Goal: Task Accomplishment & Management: Manage account settings

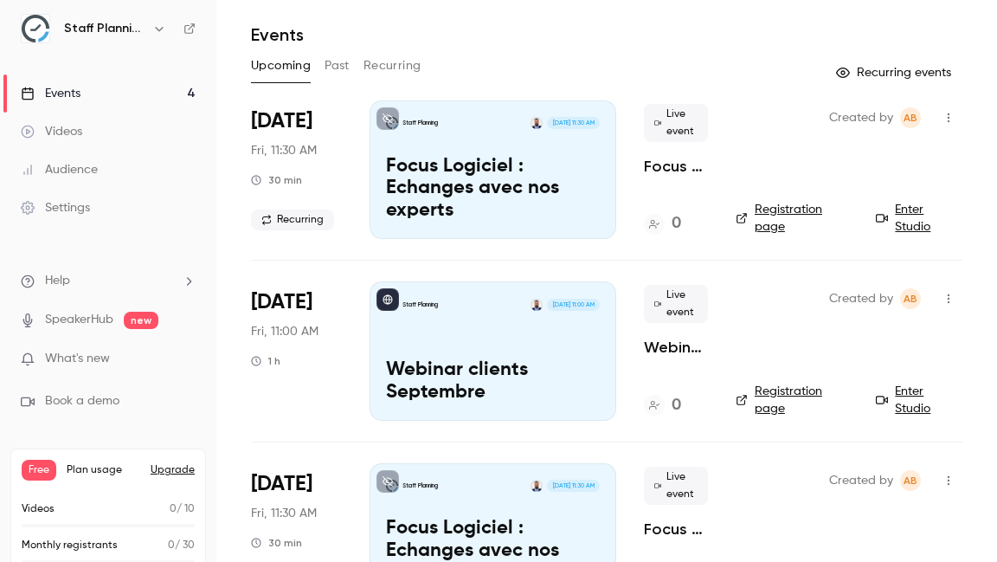
scroll to position [62, 0]
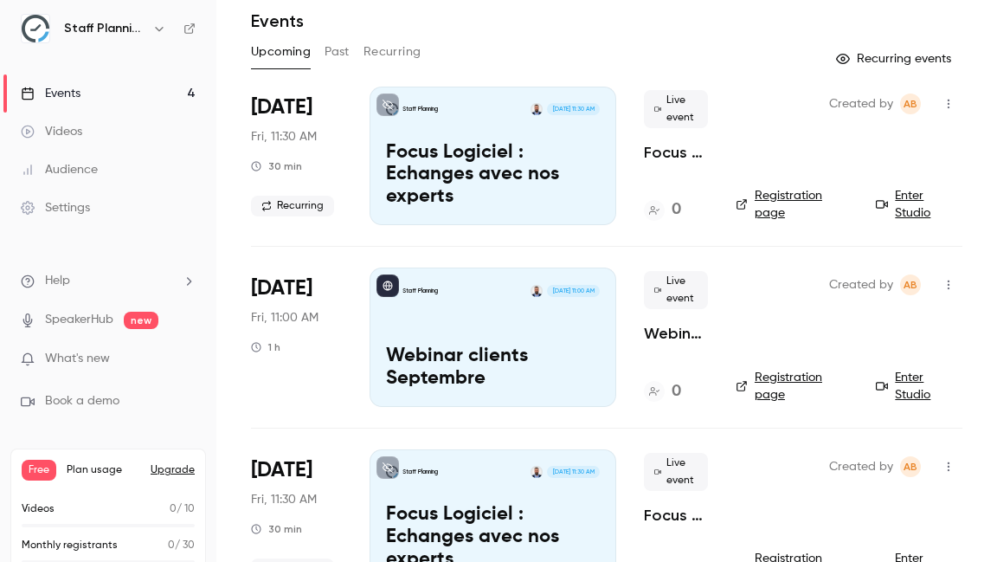
click at [293, 276] on span "[DATE]" at bounding box center [281, 288] width 61 height 28
click at [300, 283] on span "[DATE]" at bounding box center [281, 288] width 61 height 28
click at [562, 332] on div "Staff Planning [DATE] 11:00 AM Webinar clients Septembre" at bounding box center [493, 336] width 247 height 138
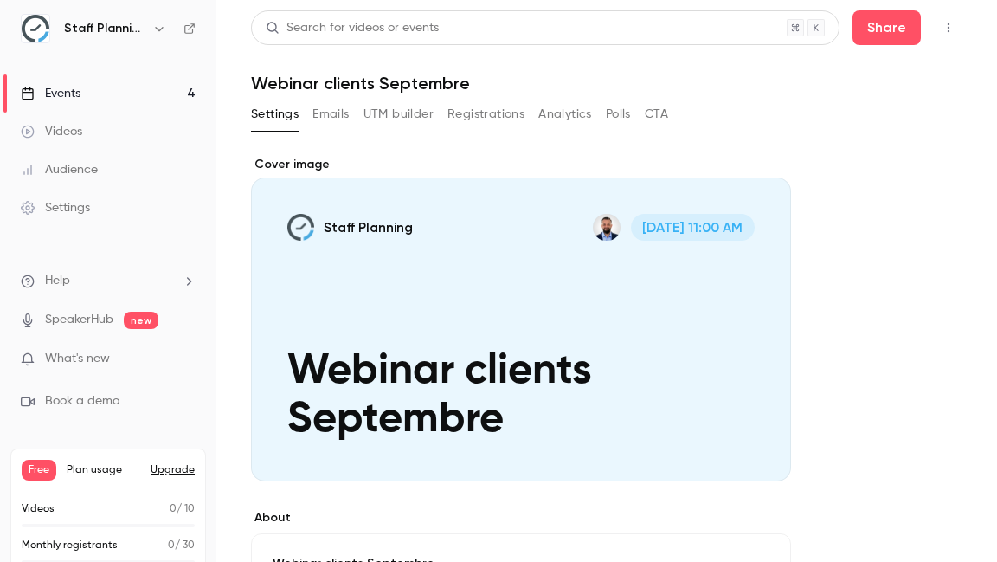
click at [396, 74] on h1 "Webinar clients Septembre" at bounding box center [606, 83] width 711 height 21
click at [388, 81] on h1 "Webinar clients Septembre" at bounding box center [606, 83] width 711 height 21
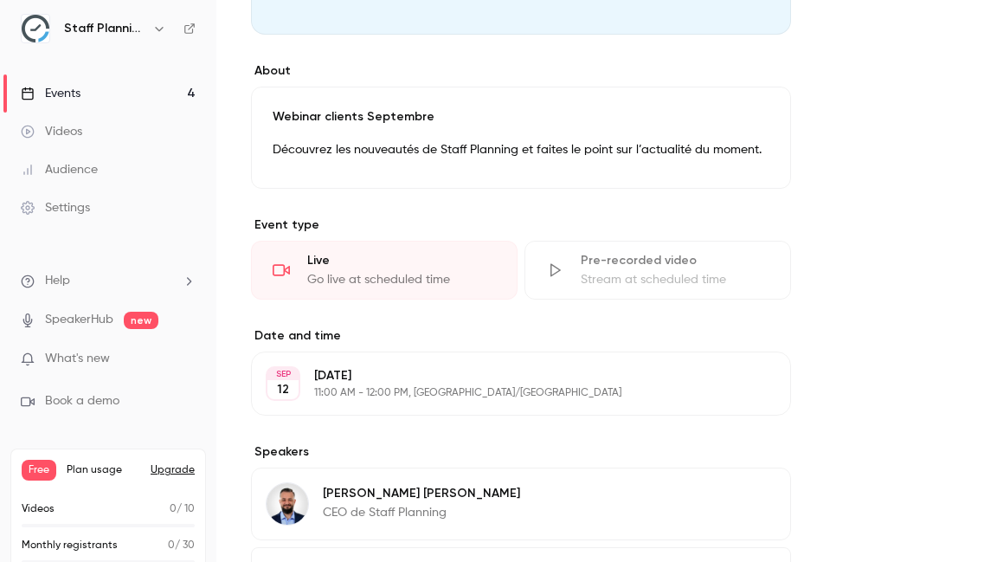
scroll to position [417, 0]
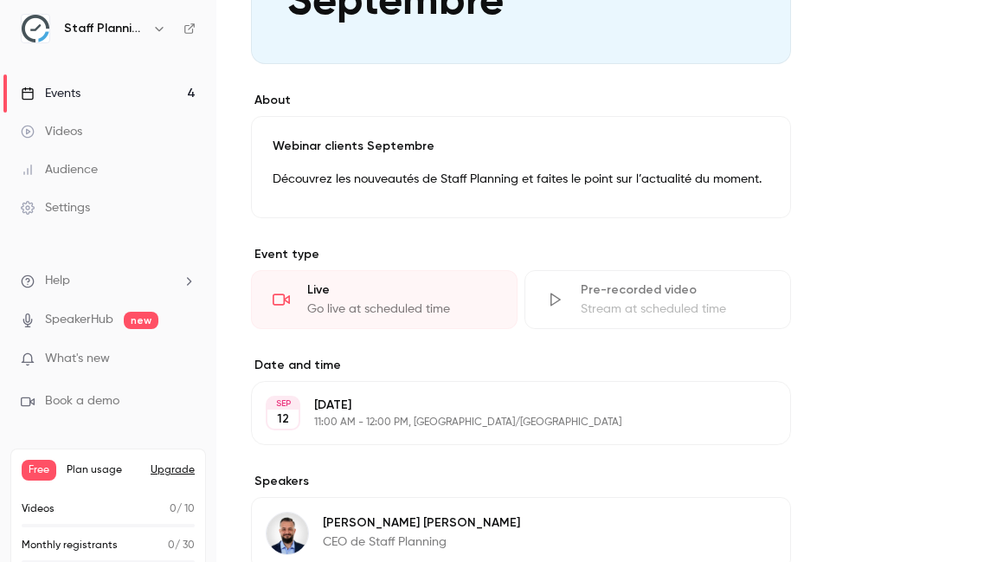
click at [366, 172] on p "Découvrez les nouveautés de Staff Planning et faites le point sur l’actualité d…" at bounding box center [521, 179] width 497 height 21
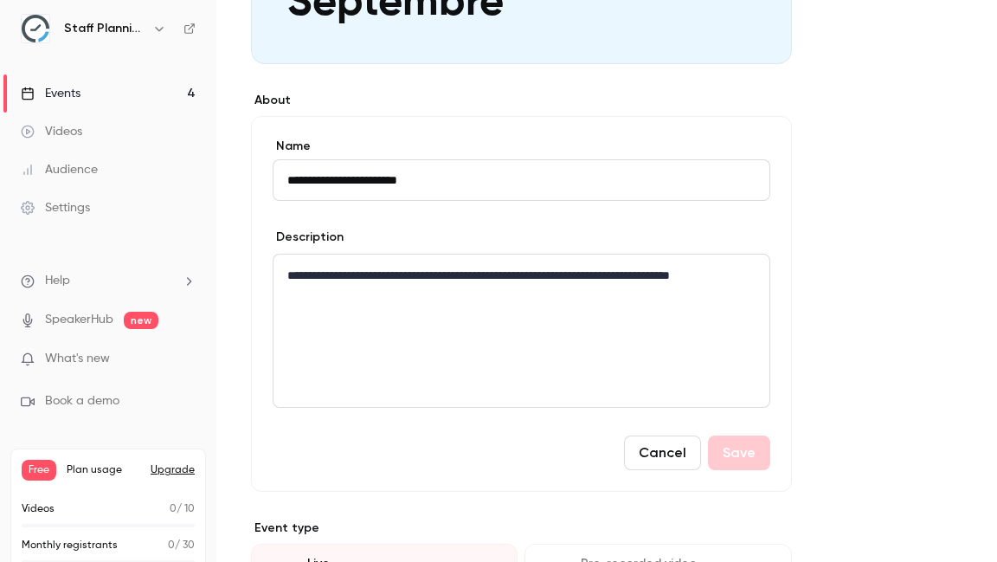
click at [381, 182] on input "**********" at bounding box center [522, 180] width 498 height 42
click at [377, 180] on input "**********" at bounding box center [522, 180] width 498 height 42
type input "**********"
click at [753, 450] on button "Save" at bounding box center [739, 452] width 62 height 35
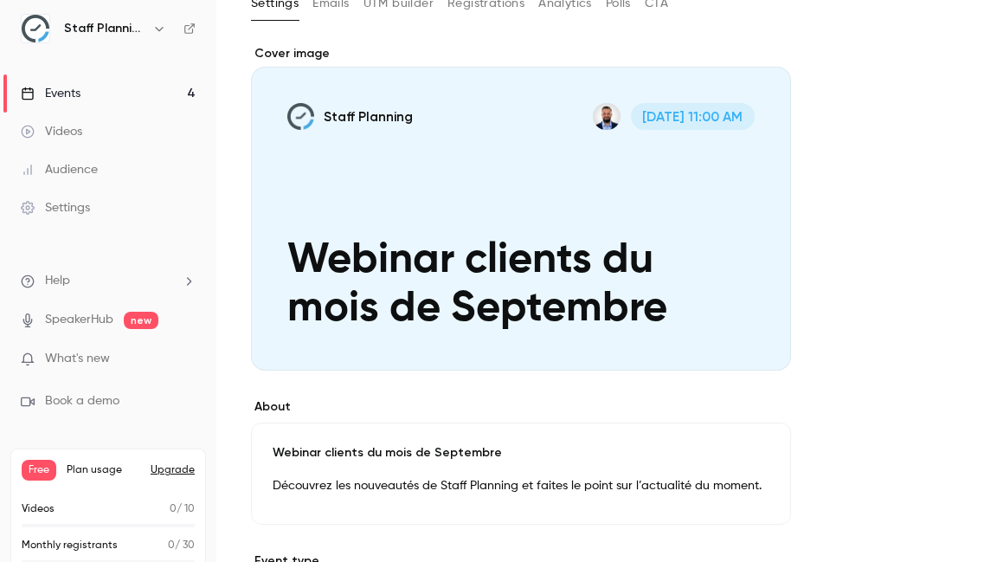
scroll to position [0, 0]
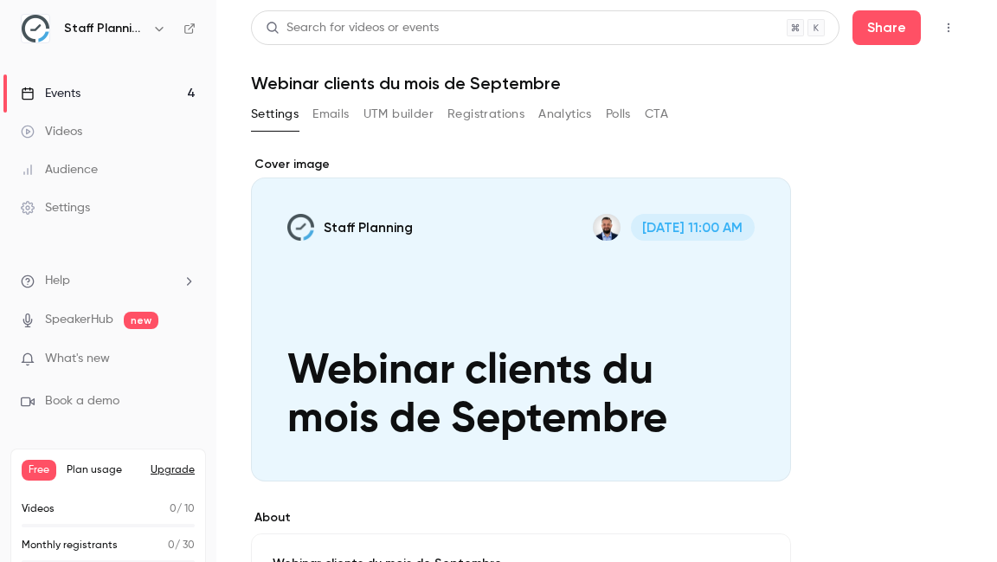
click at [347, 119] on button "Emails" at bounding box center [330, 114] width 36 height 28
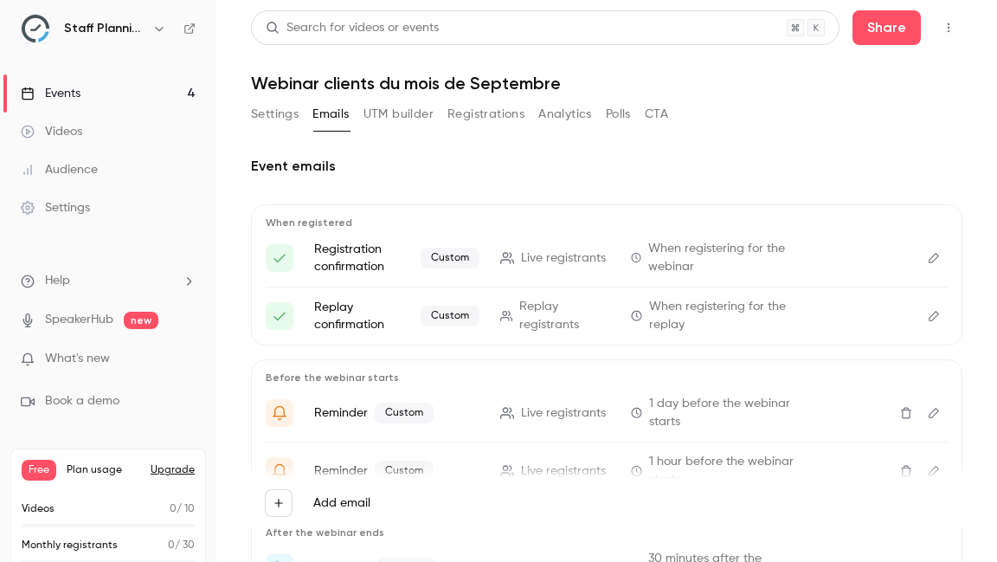
scroll to position [54, 0]
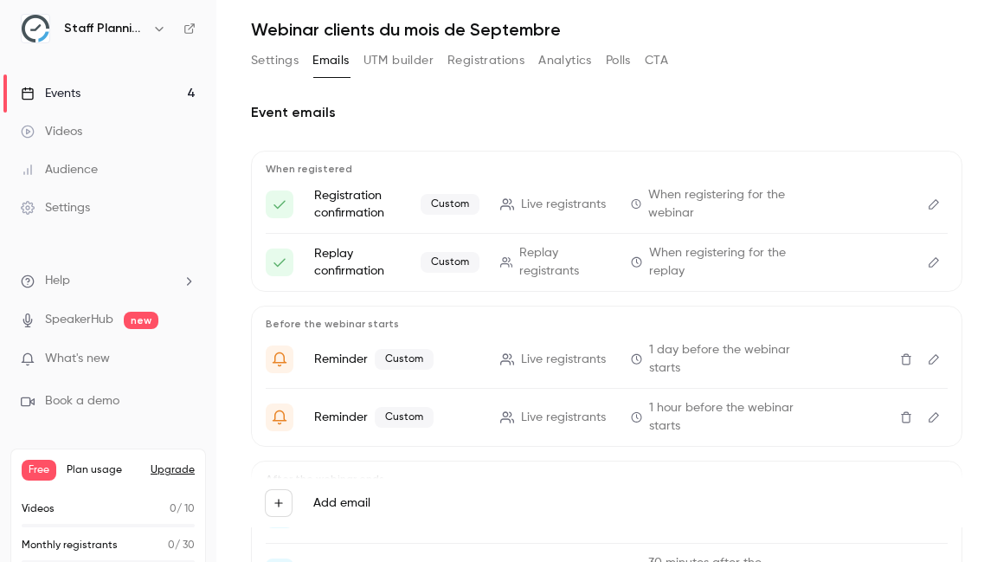
click at [926, 209] on button "Edit" at bounding box center [934, 204] width 28 height 28
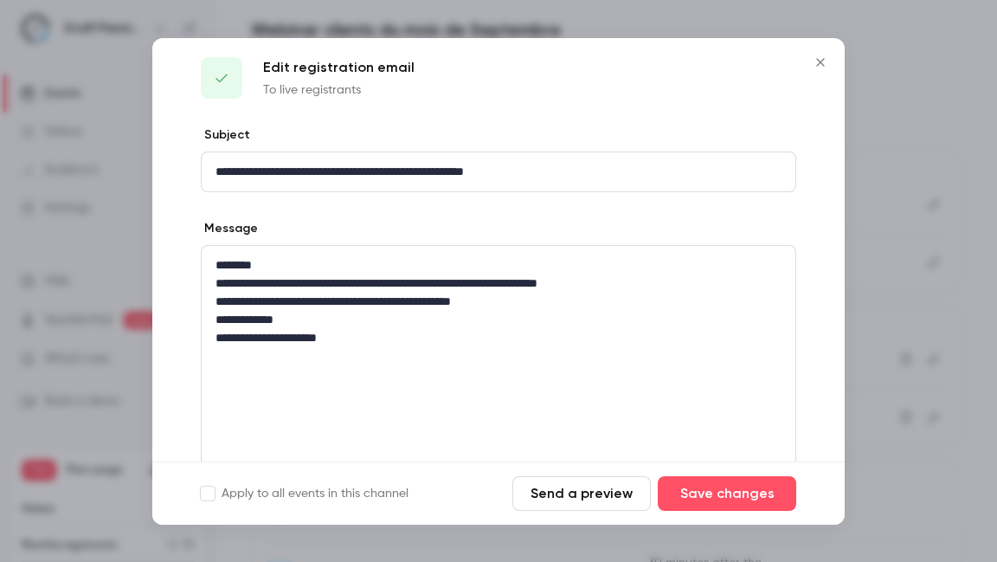
scroll to position [19, 0]
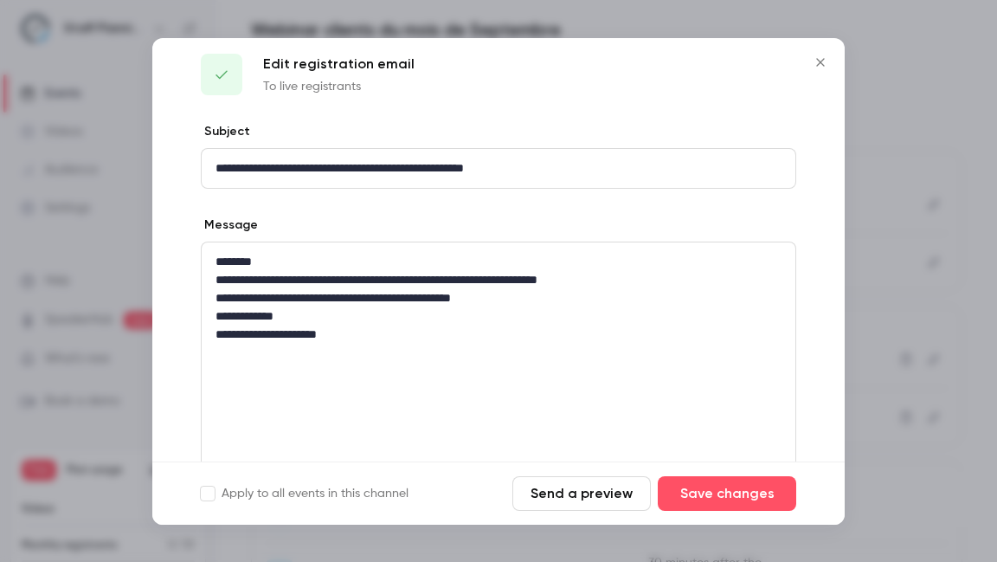
click at [338, 262] on p "********" at bounding box center [498, 262] width 566 height 18
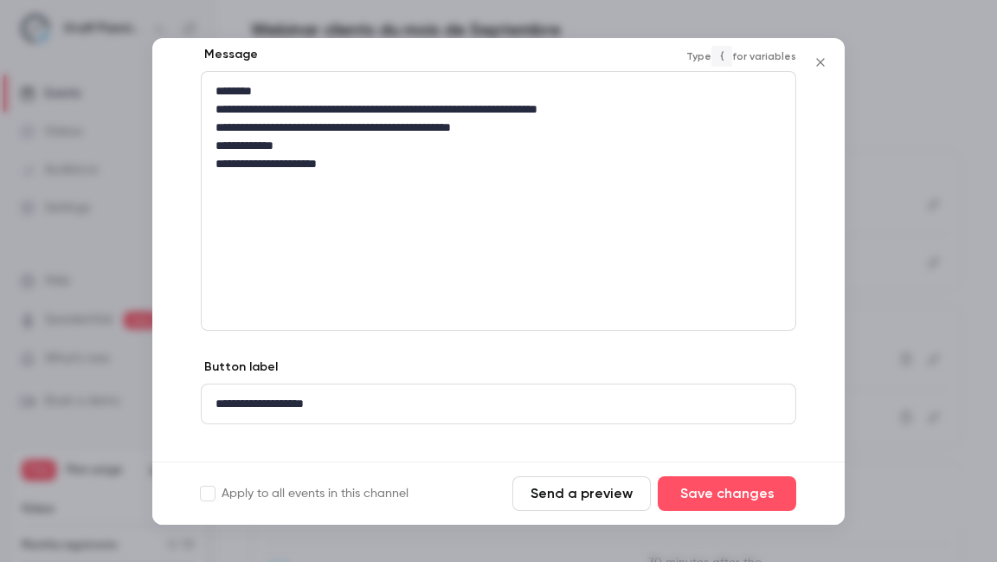
scroll to position [213, 0]
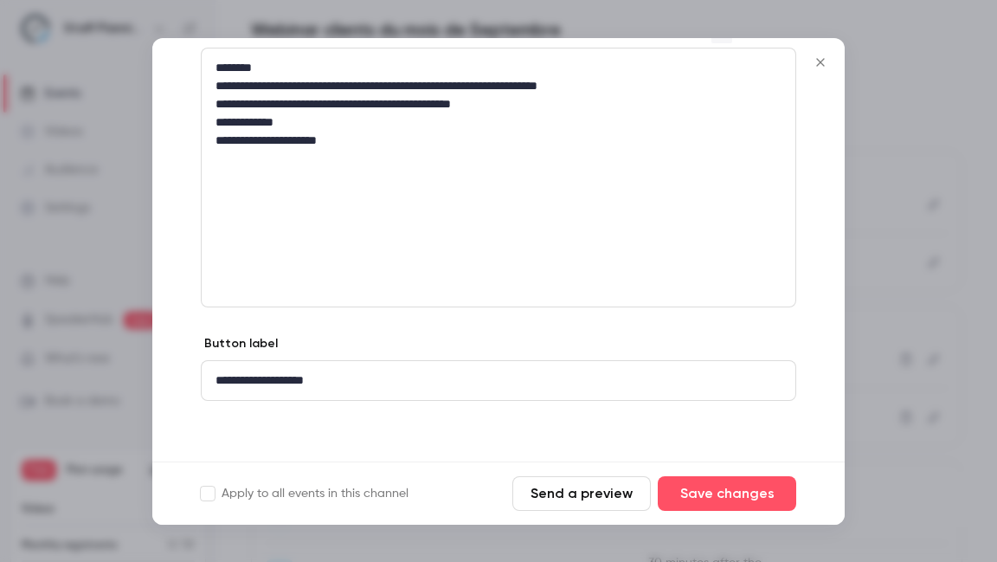
click at [558, 496] on button "Send a preview" at bounding box center [581, 493] width 138 height 35
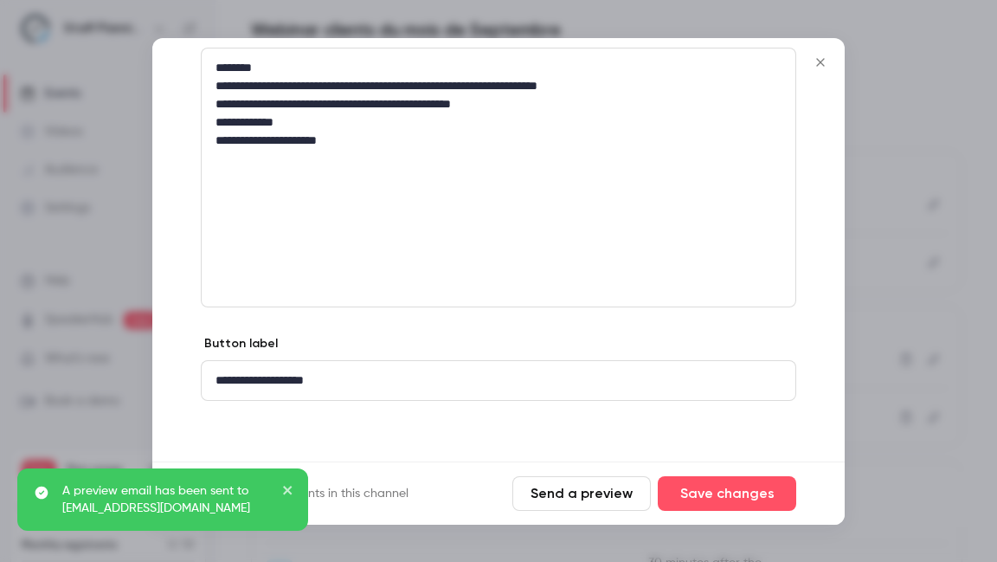
click at [289, 488] on icon "close" at bounding box center [287, 489] width 9 height 9
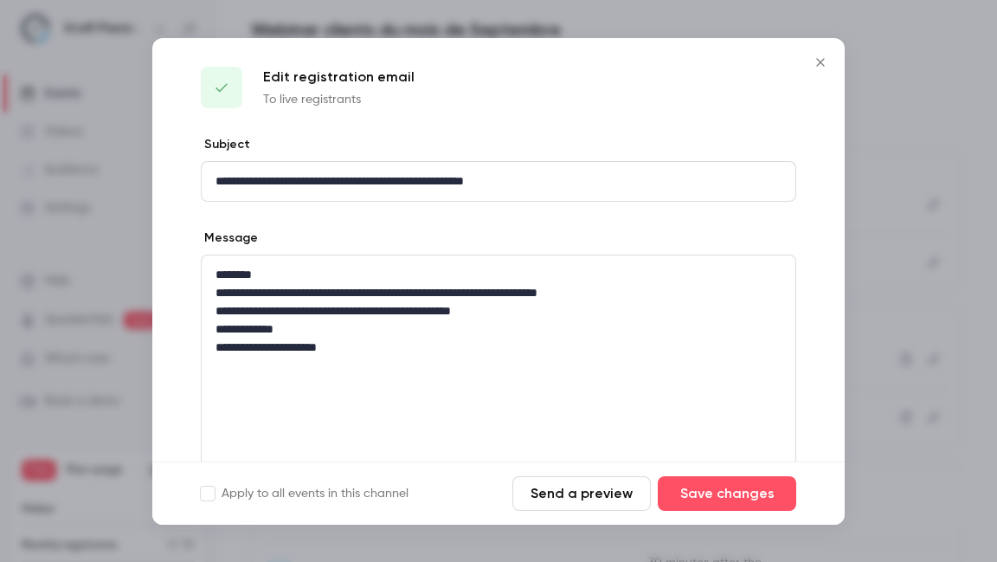
scroll to position [0, 0]
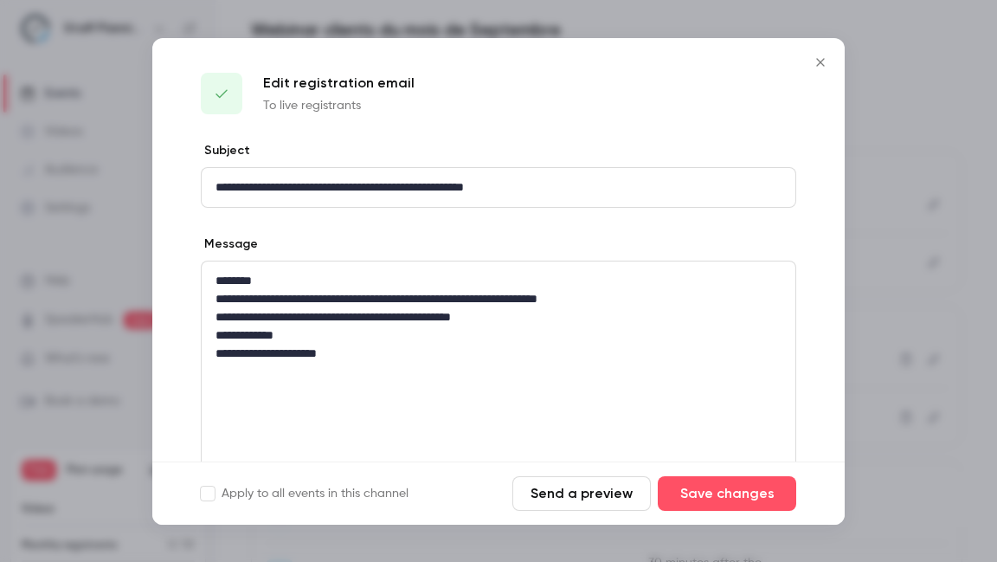
click at [825, 62] on icon "Close" at bounding box center [820, 62] width 21 height 14
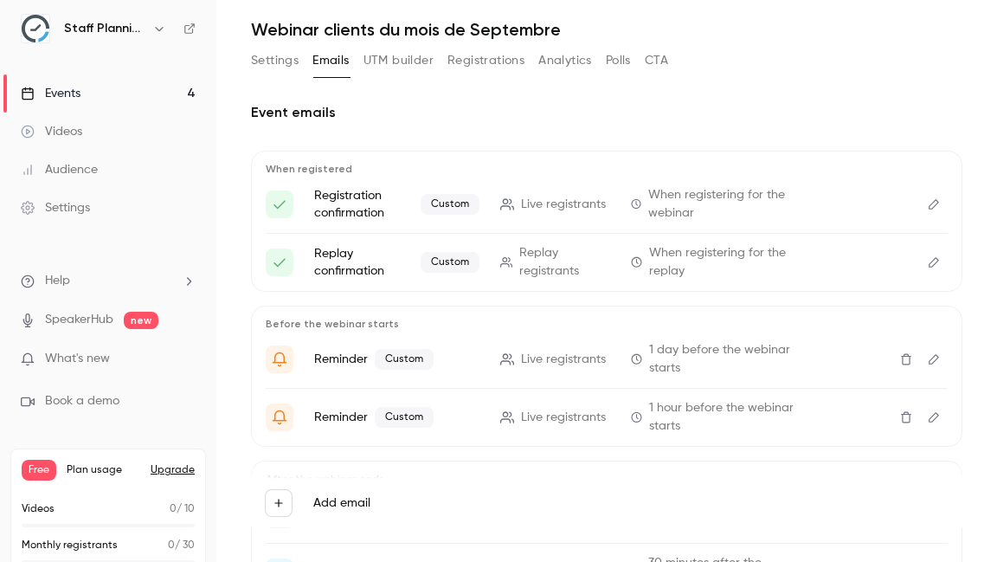
click at [937, 254] on button "Edit" at bounding box center [934, 262] width 28 height 28
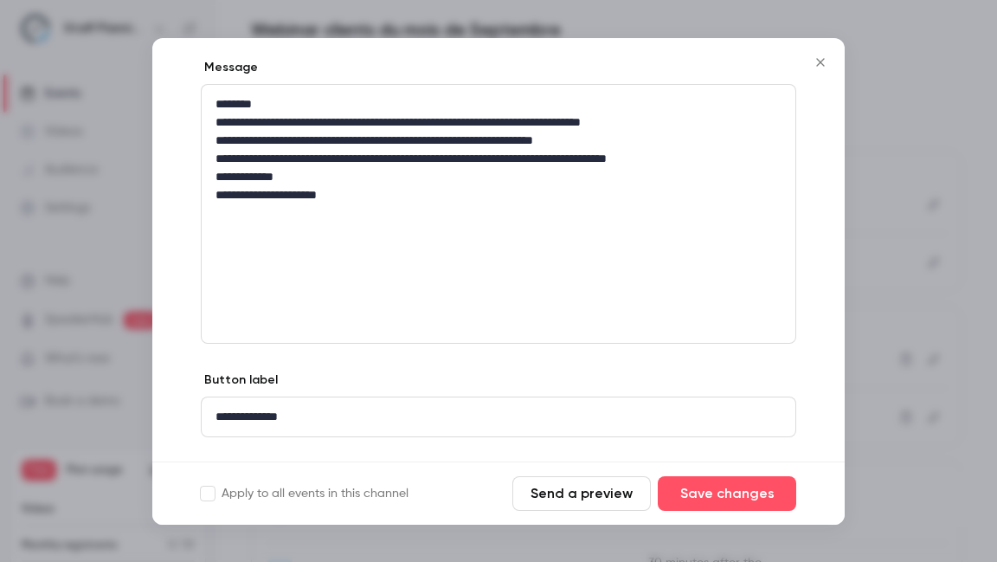
scroll to position [179, 0]
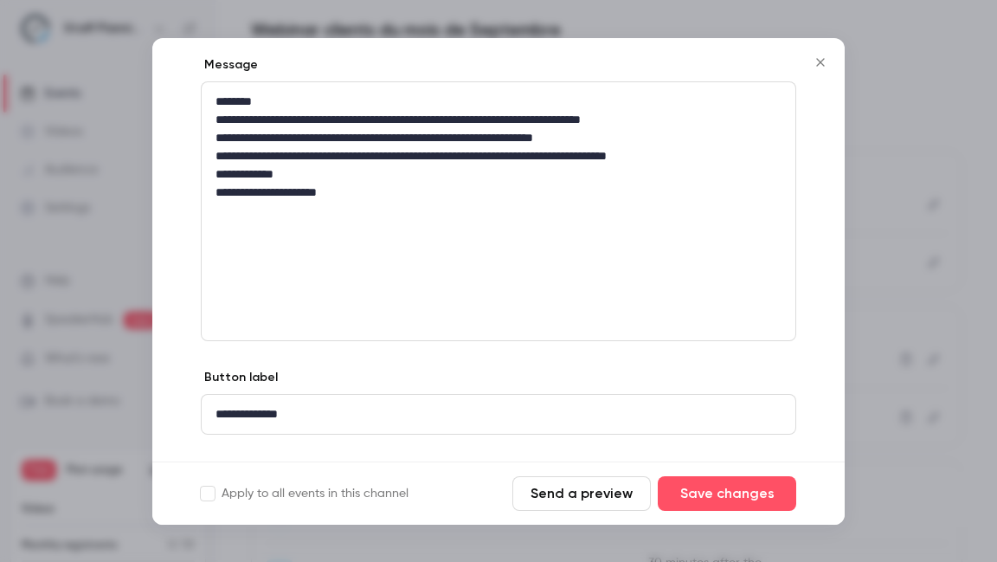
click at [396, 489] on label "Apply to all events in this channel" at bounding box center [305, 493] width 208 height 17
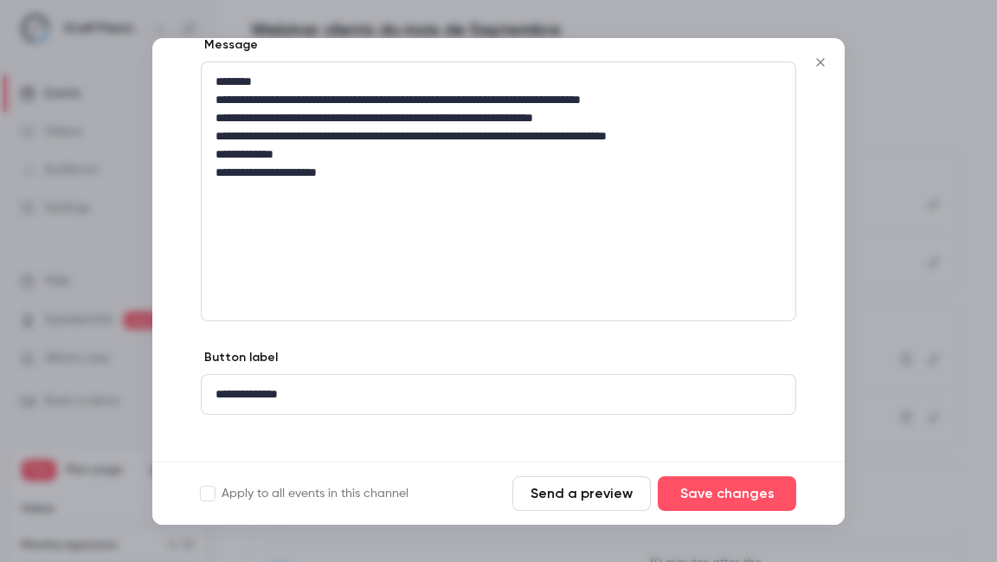
scroll to position [177, 0]
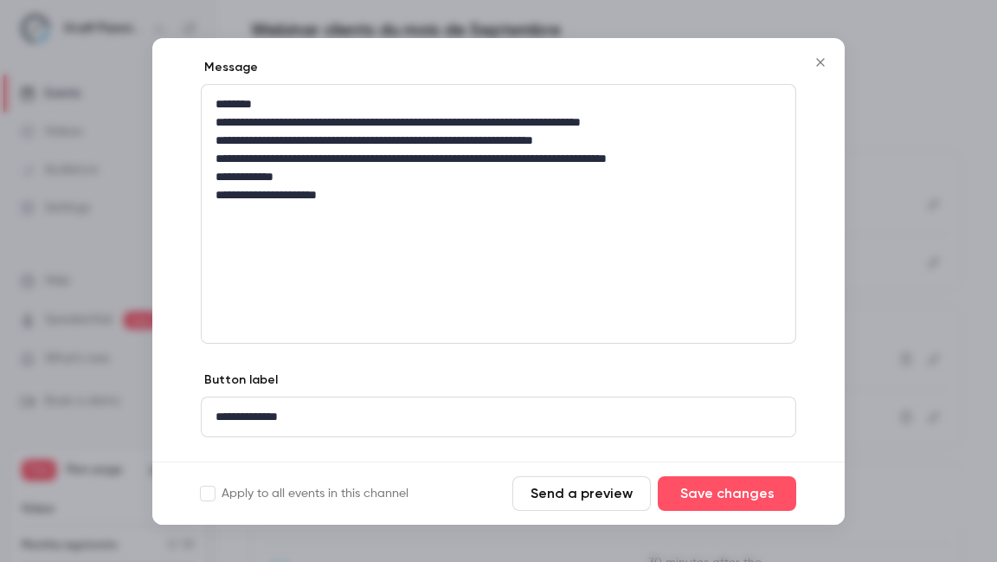
click at [823, 61] on icon "Close" at bounding box center [820, 62] width 21 height 14
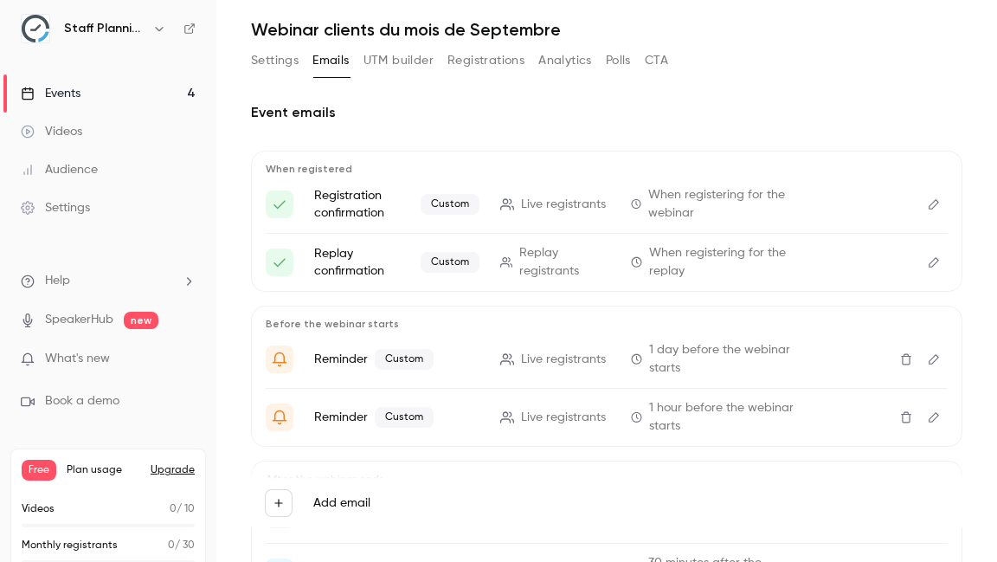
click at [931, 258] on icon "Edit" at bounding box center [934, 262] width 14 height 12
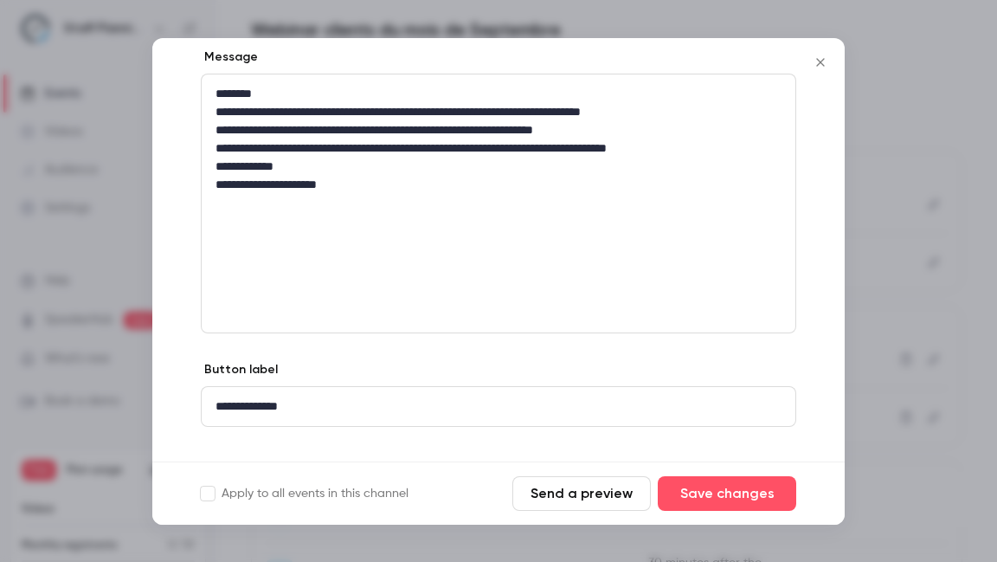
scroll to position [213, 0]
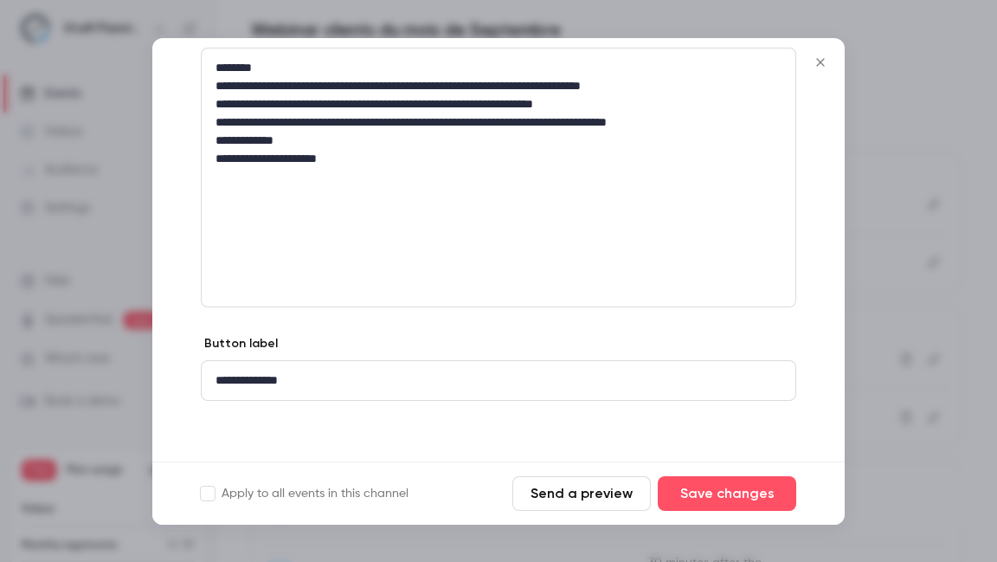
click at [341, 498] on label "Apply to all events in this channel" at bounding box center [305, 493] width 208 height 17
click at [628, 493] on button "Send a preview" at bounding box center [581, 493] width 138 height 35
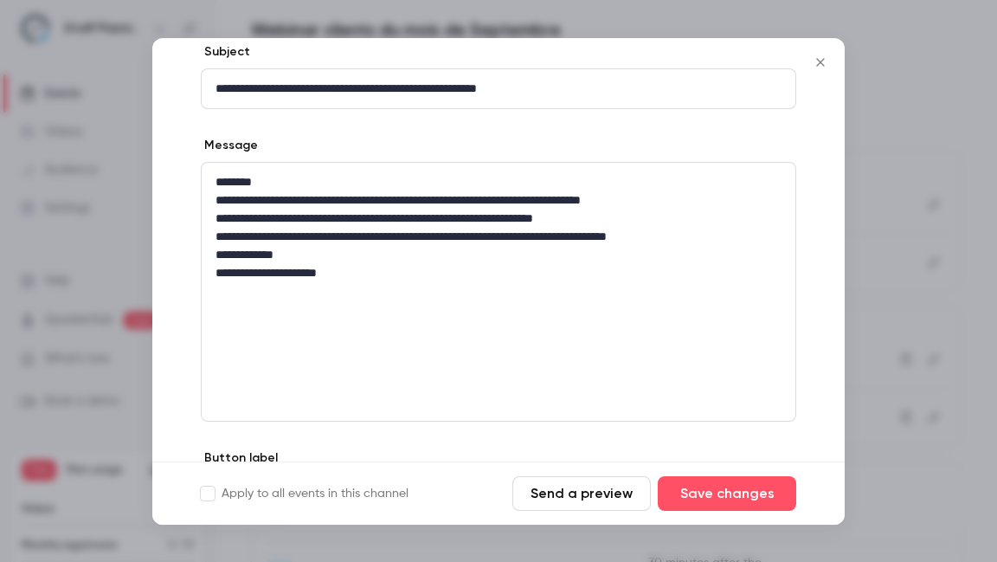
scroll to position [0, 0]
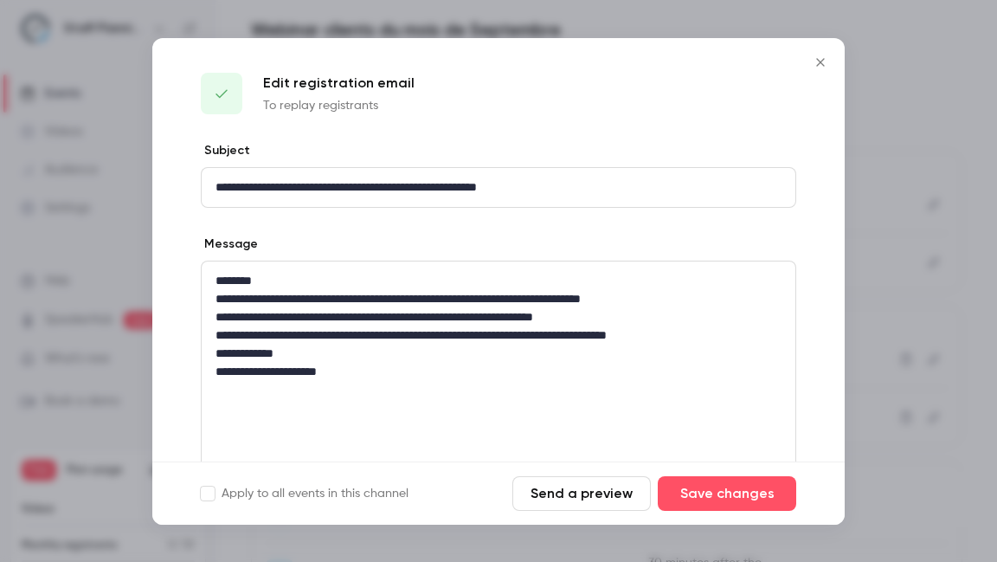
click at [824, 67] on icon "Close" at bounding box center [820, 62] width 21 height 14
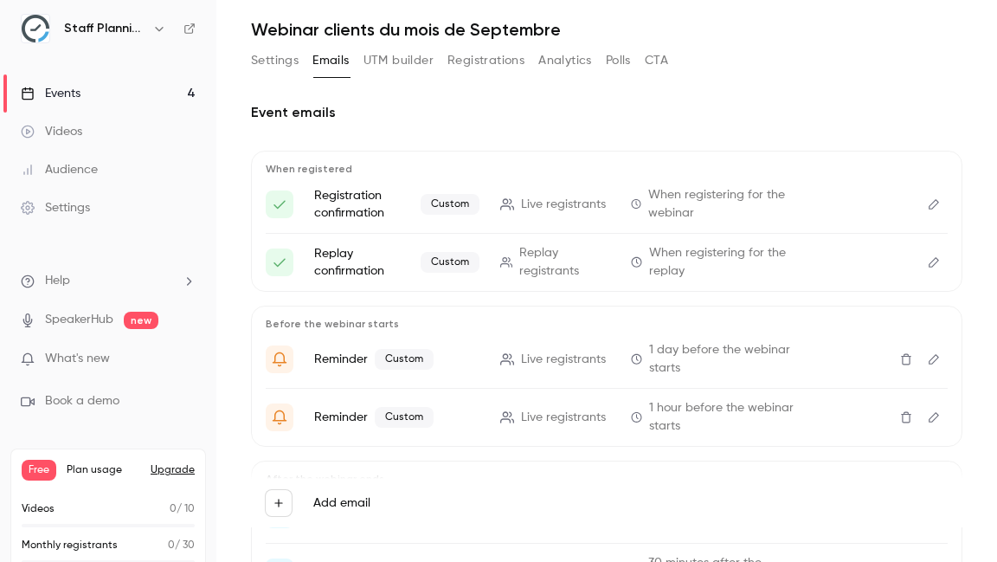
click at [938, 200] on icon "Edit" at bounding box center [934, 204] width 14 height 12
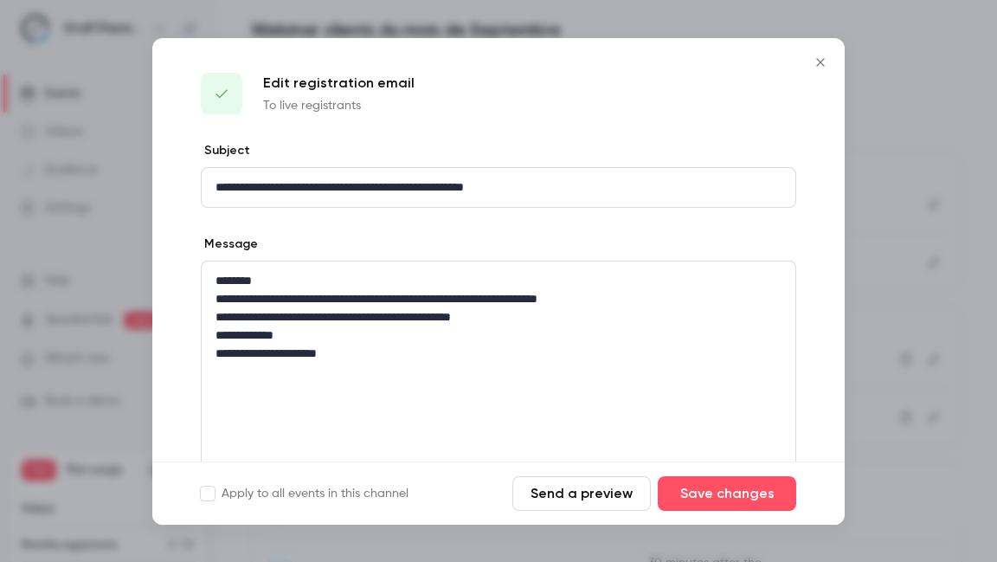
click at [364, 495] on label "Apply to all events in this channel" at bounding box center [305, 493] width 208 height 17
click at [585, 493] on button "Send a preview" at bounding box center [581, 493] width 138 height 35
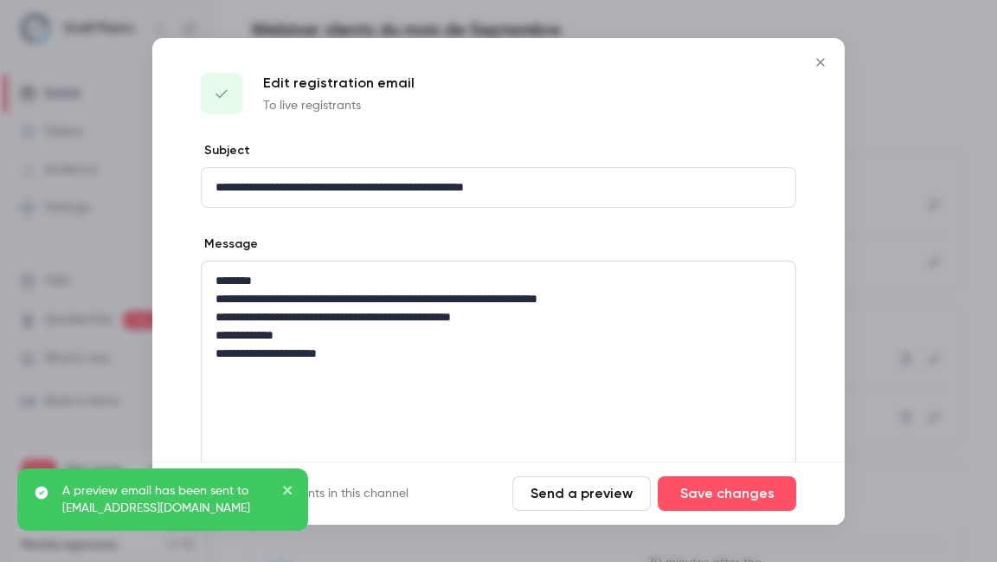
click at [293, 490] on icon "close" at bounding box center [288, 490] width 12 height 14
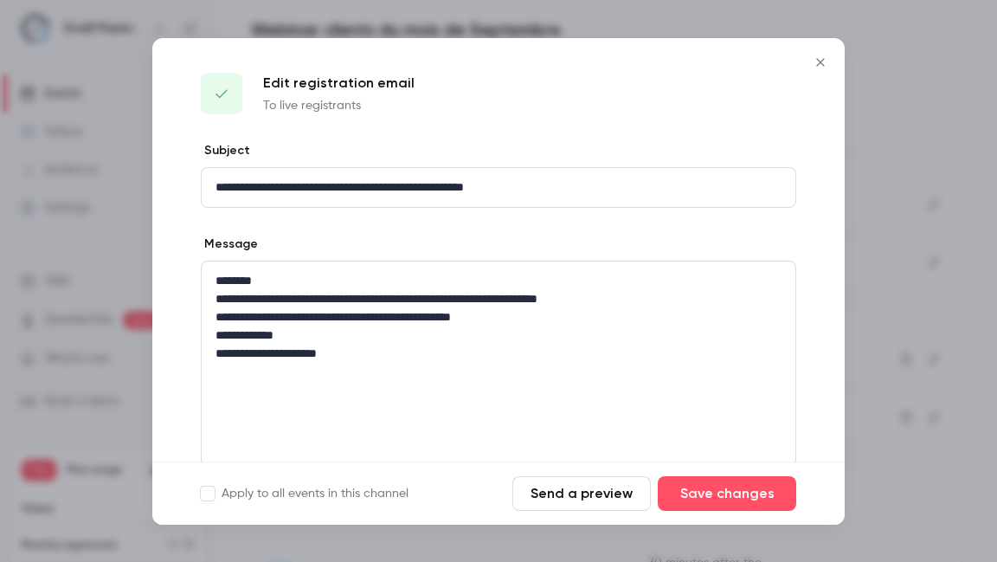
click at [288, 491] on div "A preview email has been sent to [EMAIL_ADDRESS][DOMAIN_NAME]" at bounding box center [163, 506] width 298 height 83
click at [346, 494] on label "Apply to all events in this channel" at bounding box center [305, 493] width 208 height 17
click at [548, 497] on button "Send a preview" at bounding box center [581, 493] width 138 height 35
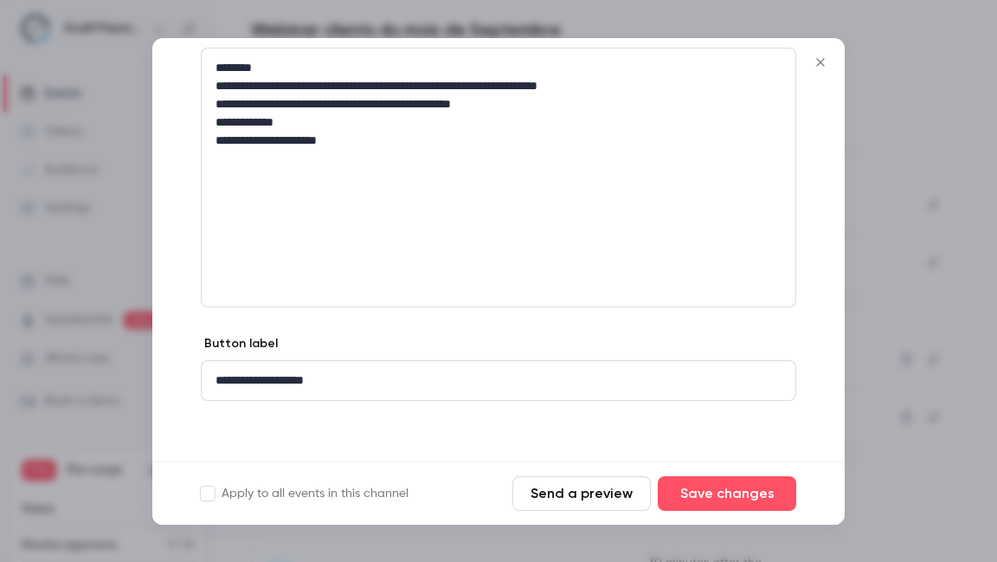
scroll to position [196, 0]
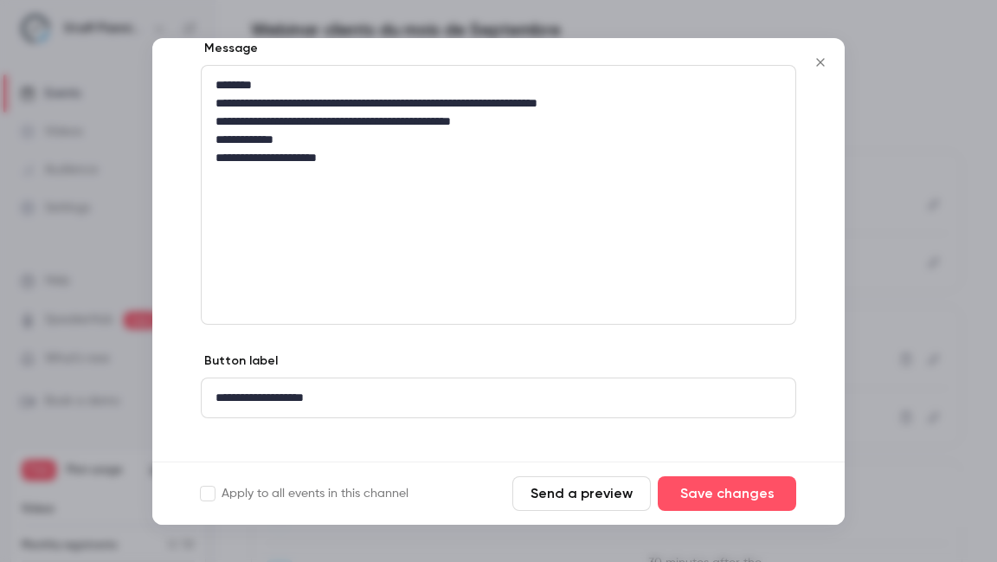
click at [575, 490] on button "Send a preview" at bounding box center [581, 493] width 138 height 35
click at [818, 65] on icon "Close" at bounding box center [820, 62] width 21 height 14
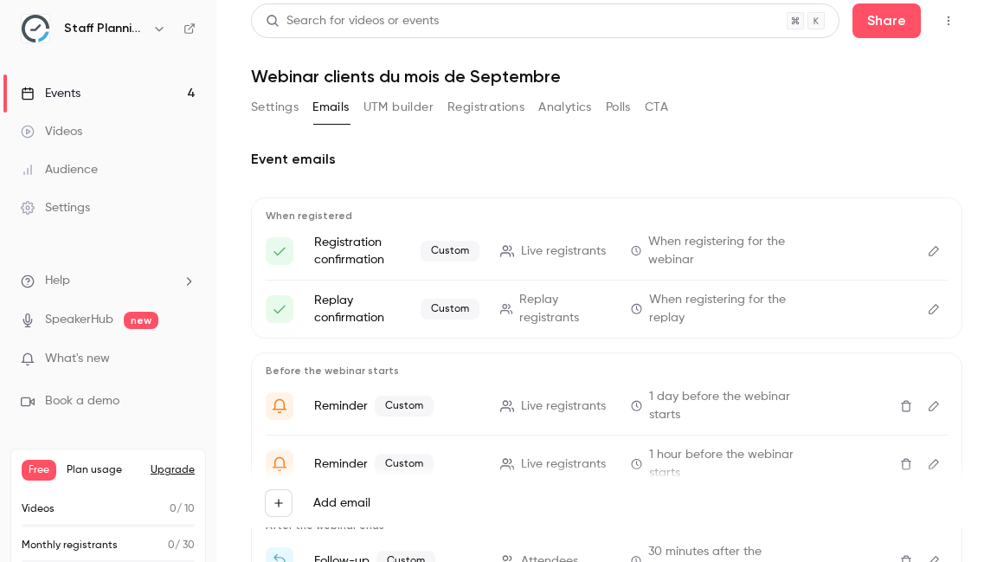
scroll to position [0, 0]
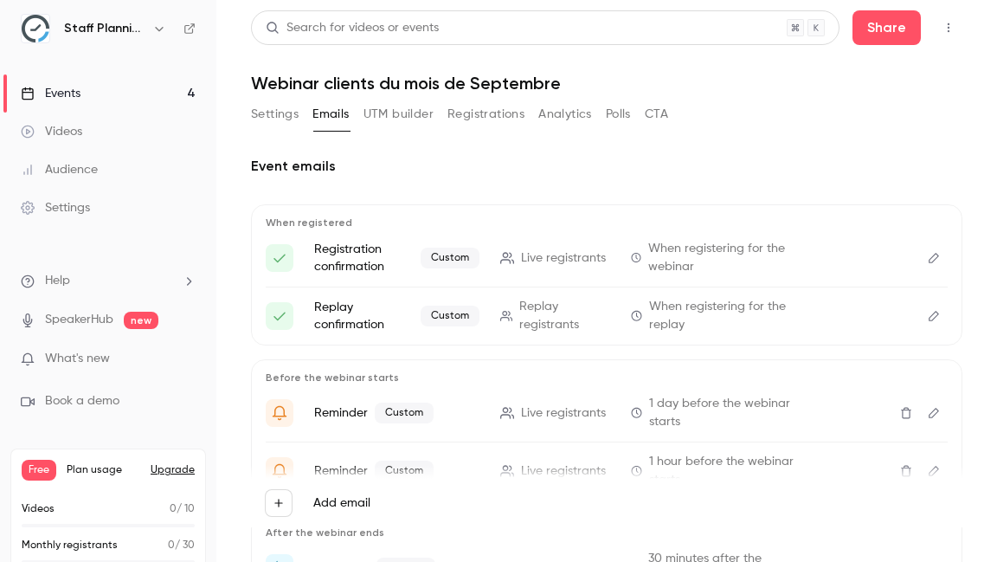
click at [659, 110] on button "CTA" at bounding box center [656, 114] width 23 height 28
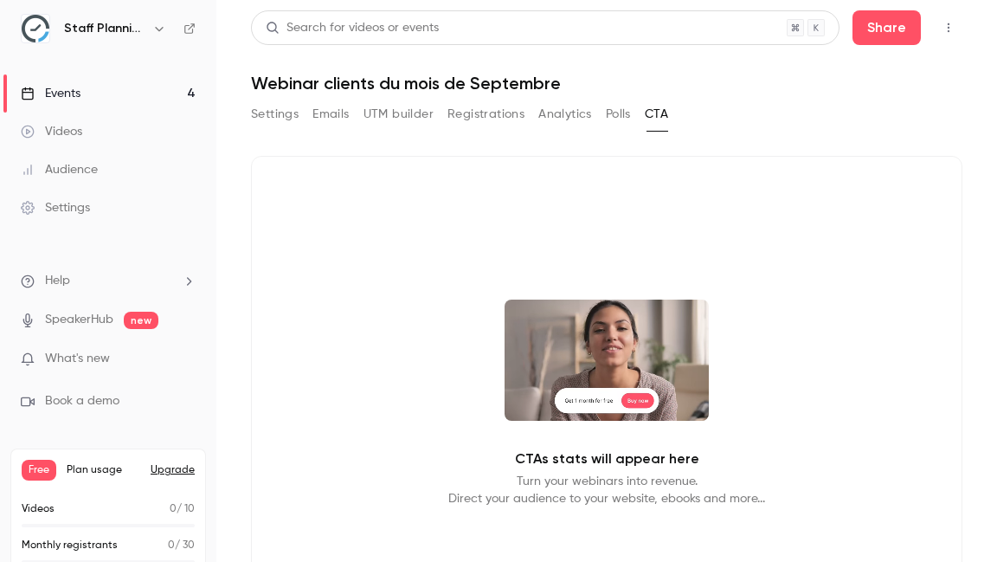
click at [598, 397] on video at bounding box center [607, 359] width 204 height 121
click at [614, 455] on p "CTAs stats will appear here" at bounding box center [607, 458] width 184 height 21
click at [621, 116] on button "Polls" at bounding box center [618, 114] width 25 height 28
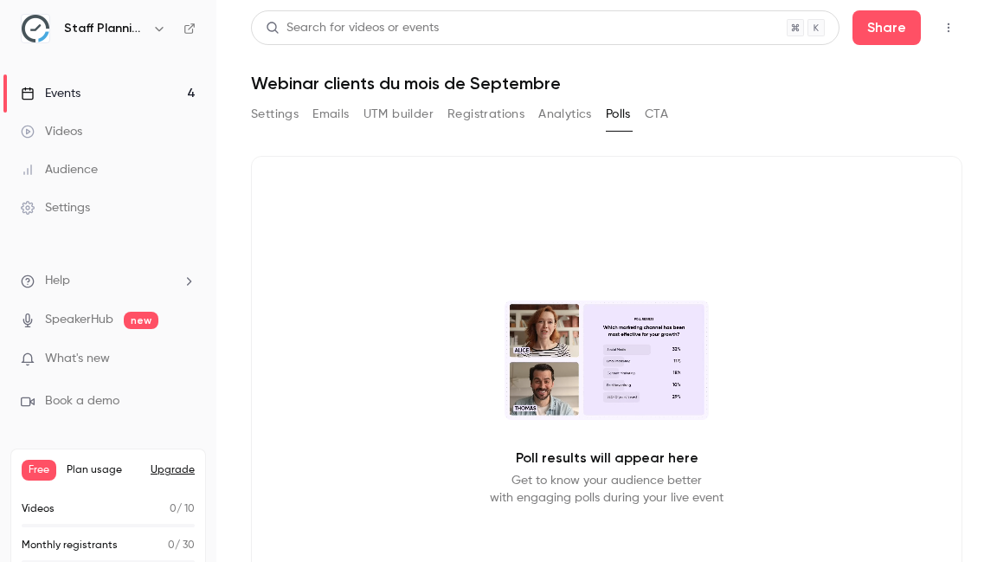
click at [659, 113] on button "CTA" at bounding box center [656, 114] width 23 height 28
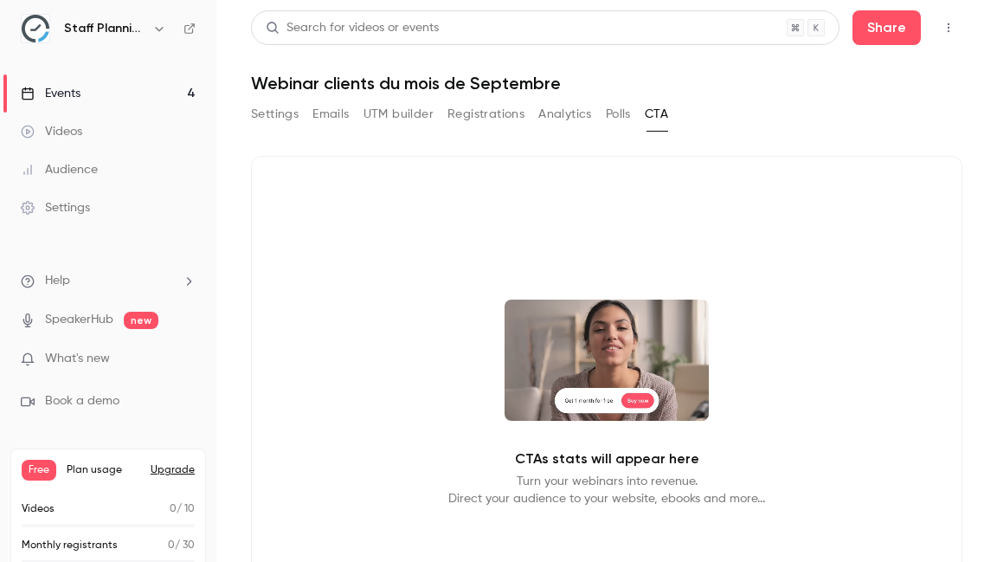
click at [499, 122] on button "Registrations" at bounding box center [485, 114] width 77 height 28
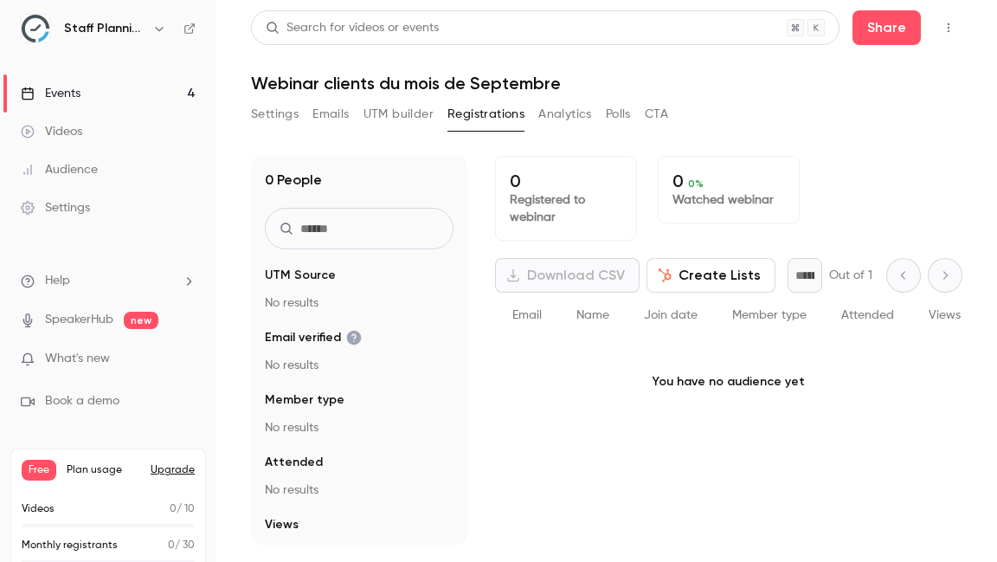
click at [283, 110] on button "Settings" at bounding box center [275, 114] width 48 height 28
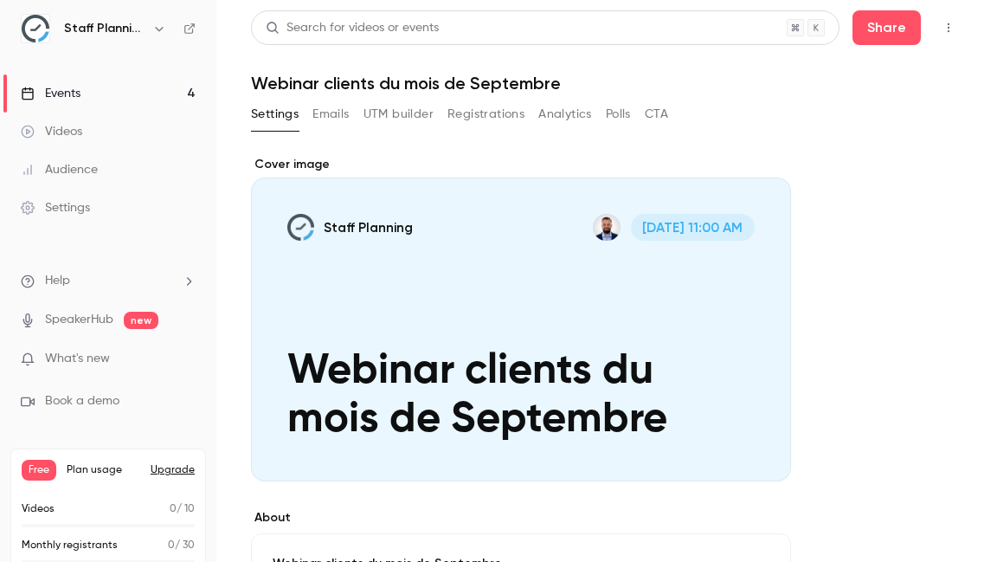
click at [156, 91] on link "Events 4" at bounding box center [108, 93] width 216 height 38
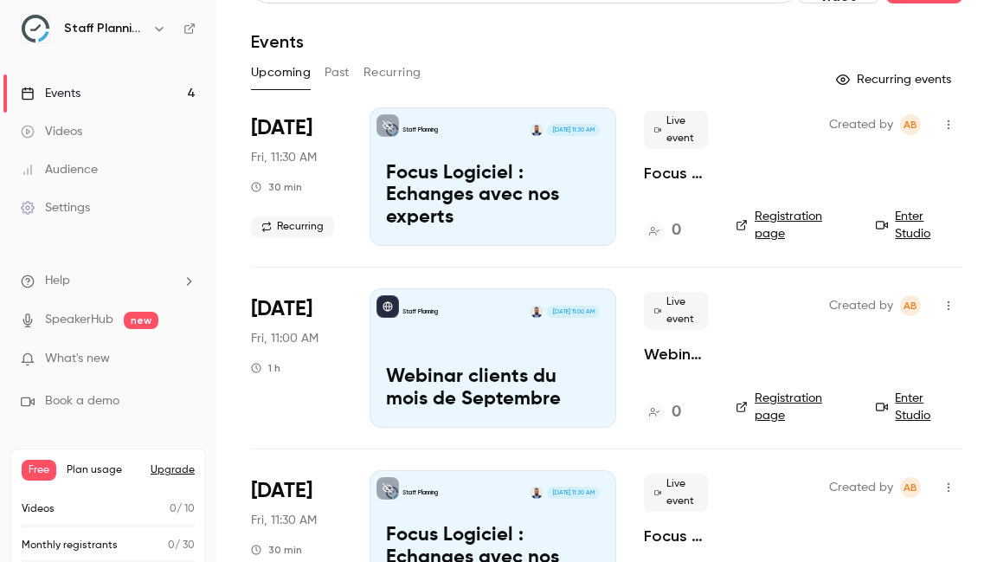
scroll to position [51, 0]
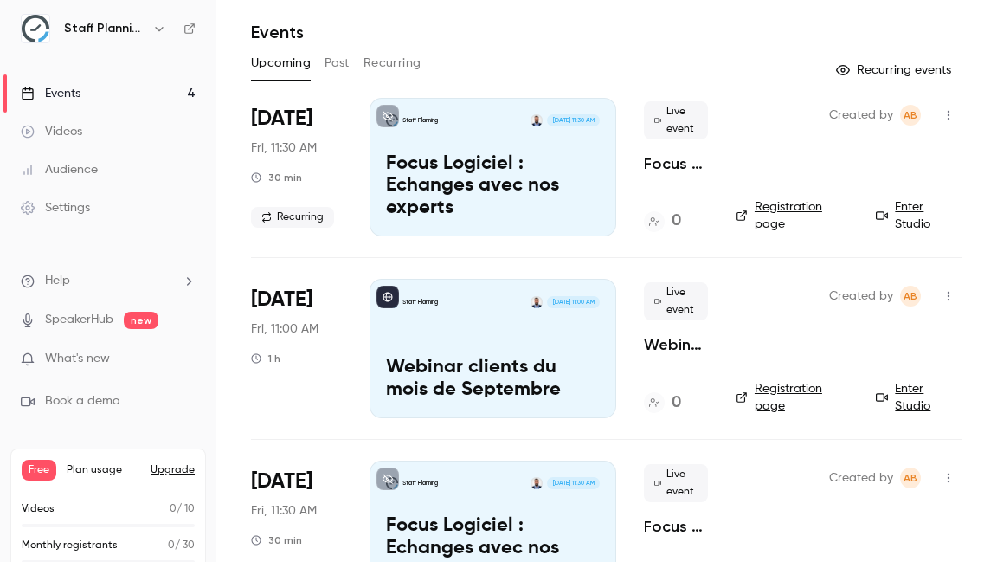
click at [901, 413] on link "Enter Studio" at bounding box center [919, 397] width 87 height 35
